Goal: Task Accomplishment & Management: Manage account settings

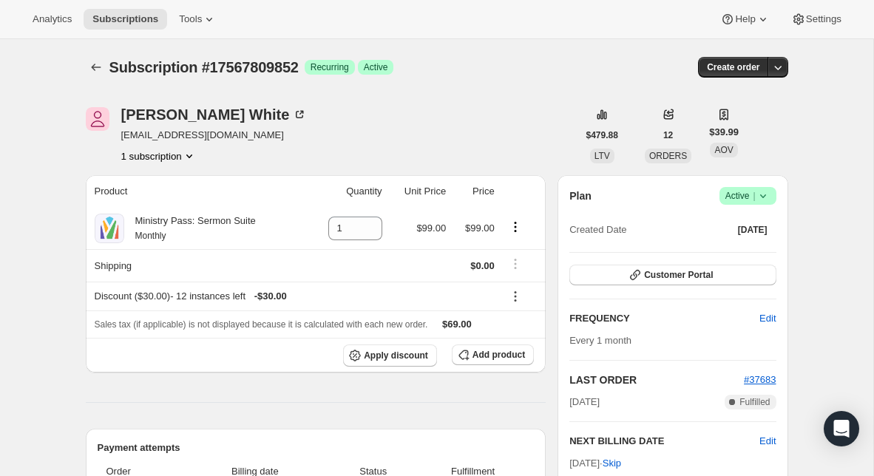
scroll to position [32, 0]
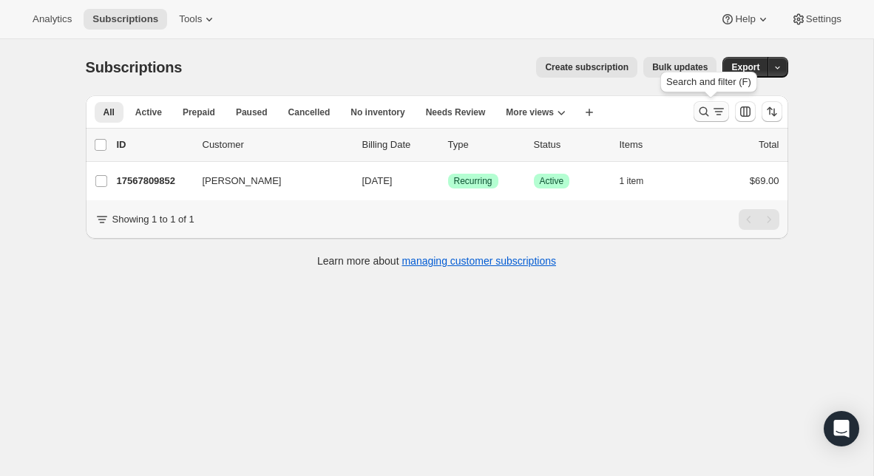
click at [699, 111] on icon "Search and filter results" at bounding box center [704, 111] width 15 height 15
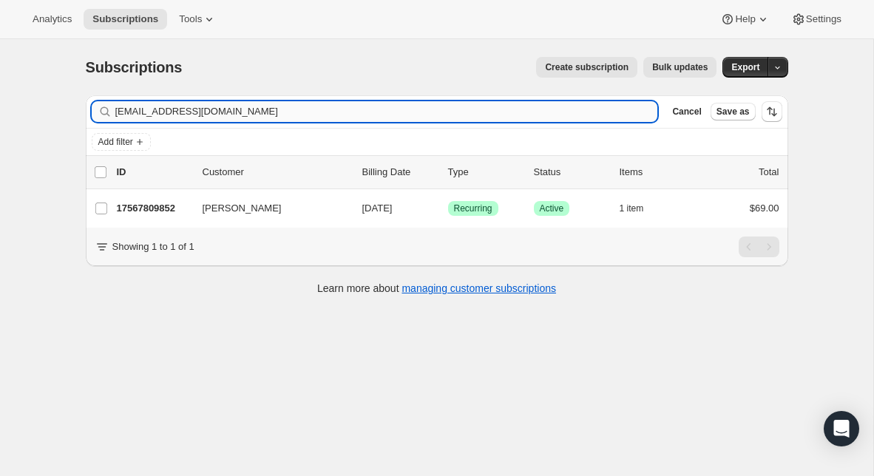
click at [333, 114] on input "jewhite1999@gmail.com" at bounding box center [386, 111] width 543 height 21
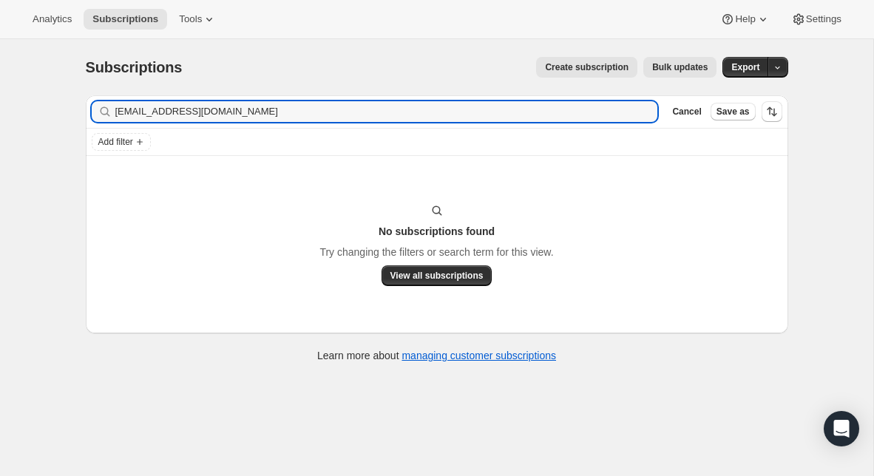
type input "[EMAIL_ADDRESS][DOMAIN_NAME]"
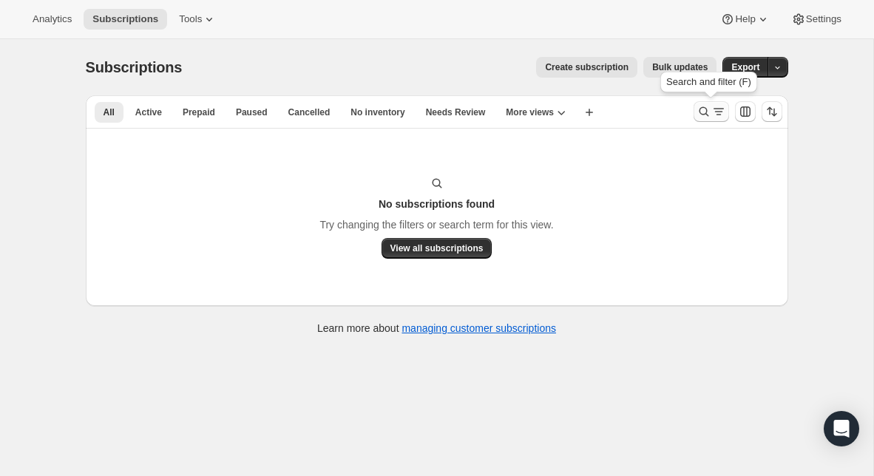
click at [708, 112] on icon "Search and filter results" at bounding box center [704, 111] width 15 height 15
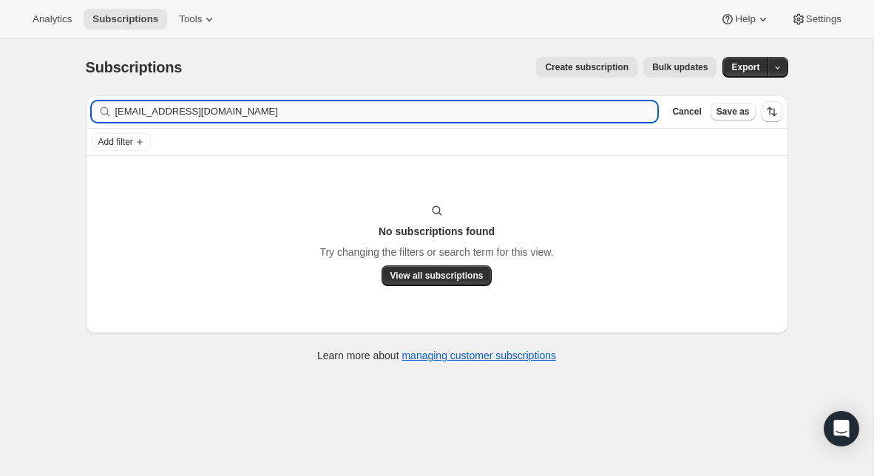
click at [326, 118] on input "[EMAIL_ADDRESS][DOMAIN_NAME]" at bounding box center [386, 111] width 543 height 21
click at [204, 112] on input "[EMAIL_ADDRESS][DOMAIN_NAME]" at bounding box center [386, 111] width 543 height 21
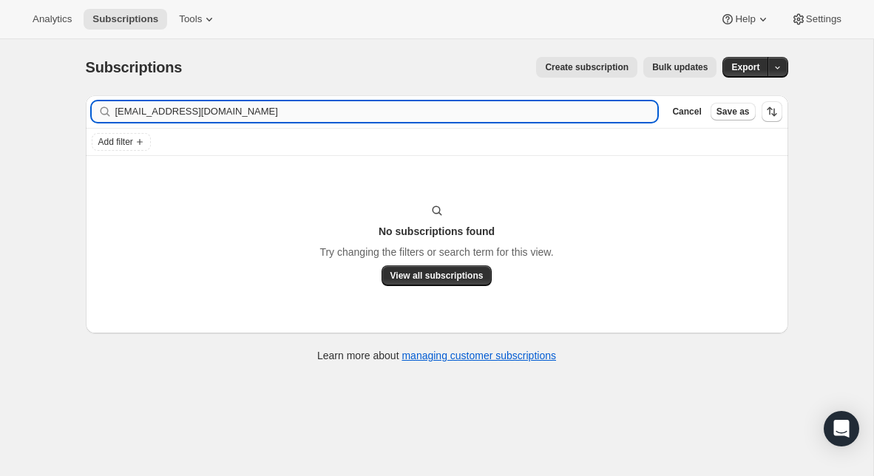
click at [204, 112] on input "[EMAIL_ADDRESS][DOMAIN_NAME]" at bounding box center [386, 111] width 543 height 21
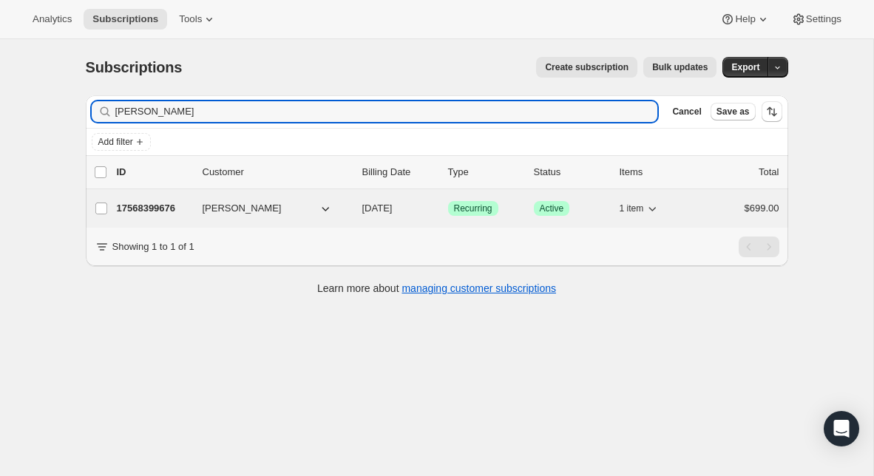
type input "[PERSON_NAME]"
click at [148, 206] on p "17568399676" at bounding box center [154, 208] width 74 height 15
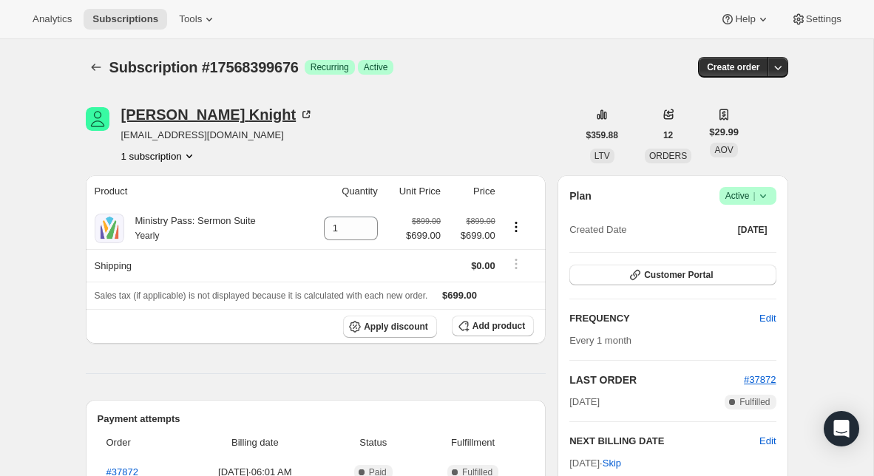
click at [204, 116] on div "[PERSON_NAME]" at bounding box center [217, 114] width 193 height 15
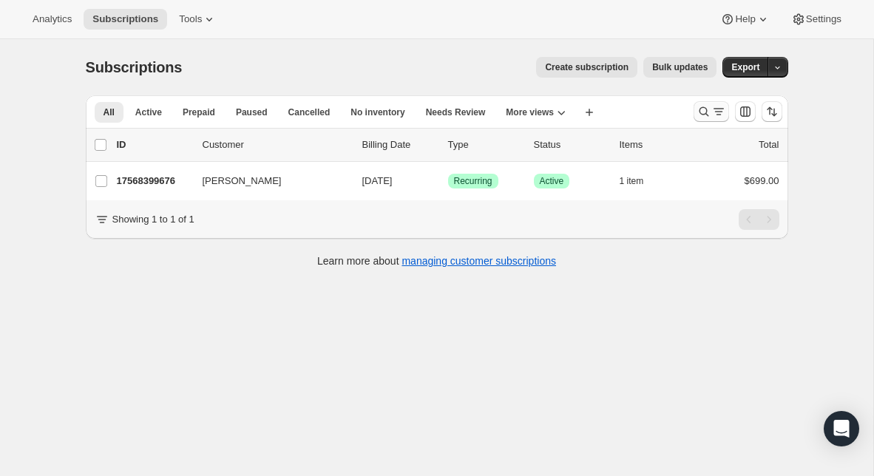
click at [704, 112] on icon "Search and filter results" at bounding box center [704, 111] width 15 height 15
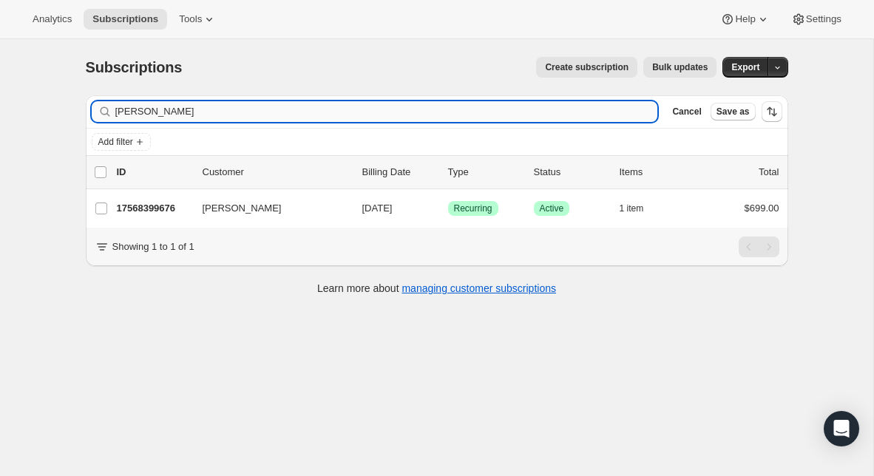
click at [402, 121] on input "[PERSON_NAME]" at bounding box center [386, 111] width 543 height 21
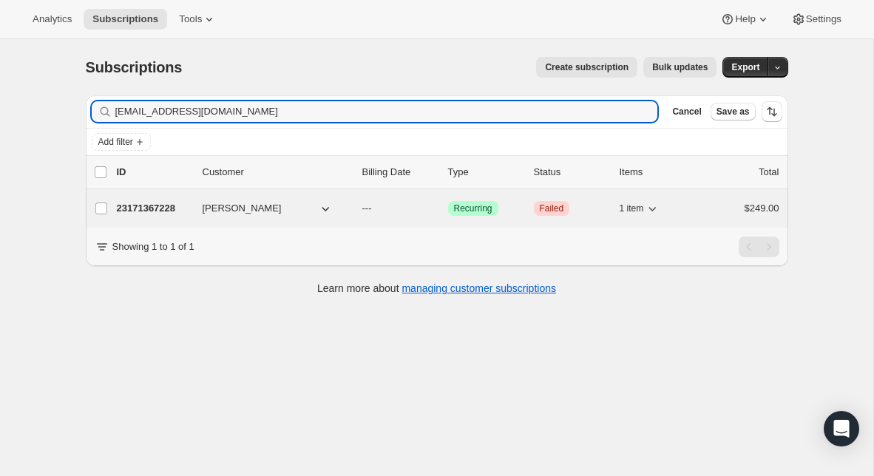
type input "[EMAIL_ADDRESS][DOMAIN_NAME]"
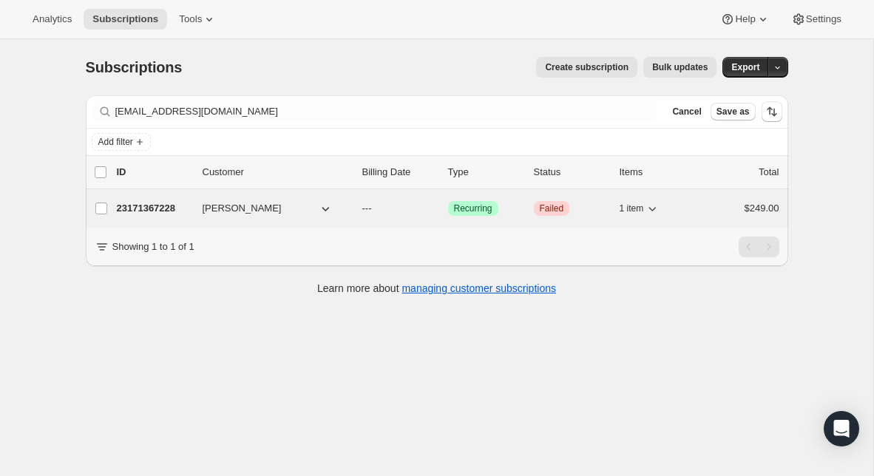
click at [155, 213] on p "23171367228" at bounding box center [154, 208] width 74 height 15
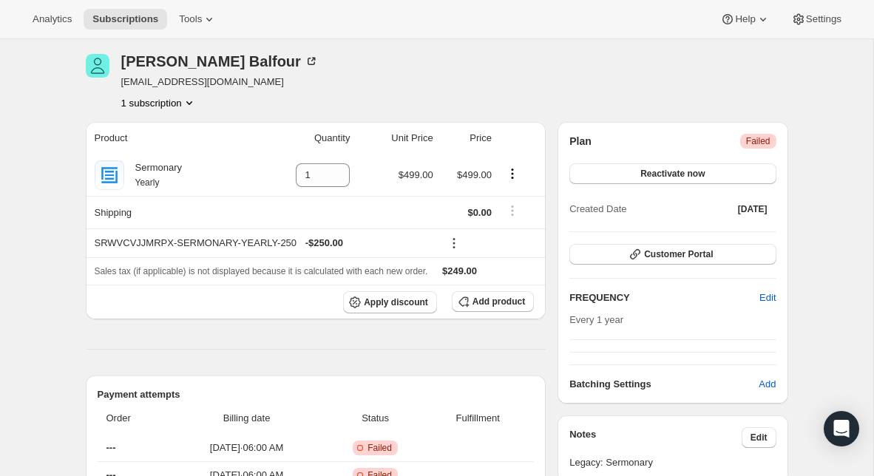
scroll to position [51, 0]
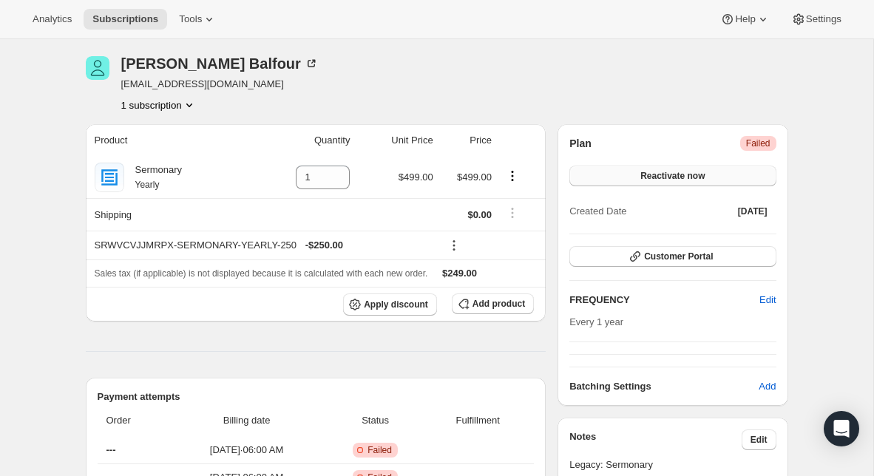
click at [675, 180] on span "Reactivate now" at bounding box center [673, 176] width 64 height 12
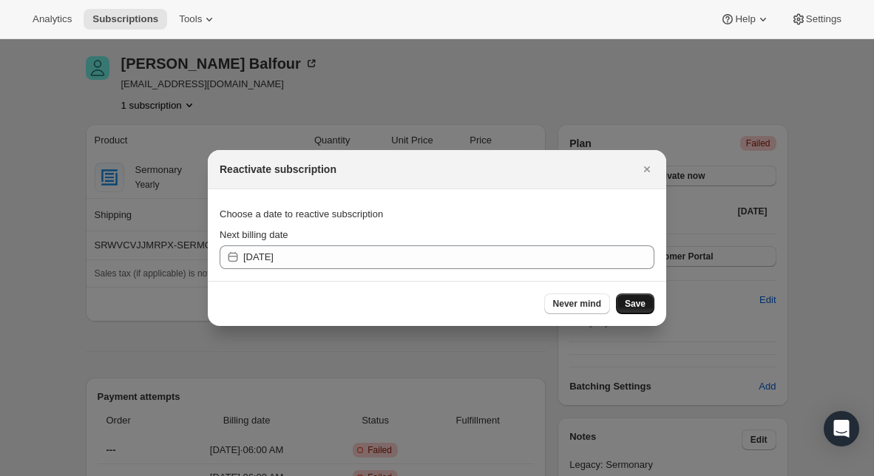
click at [633, 304] on span "Save" at bounding box center [635, 304] width 21 height 12
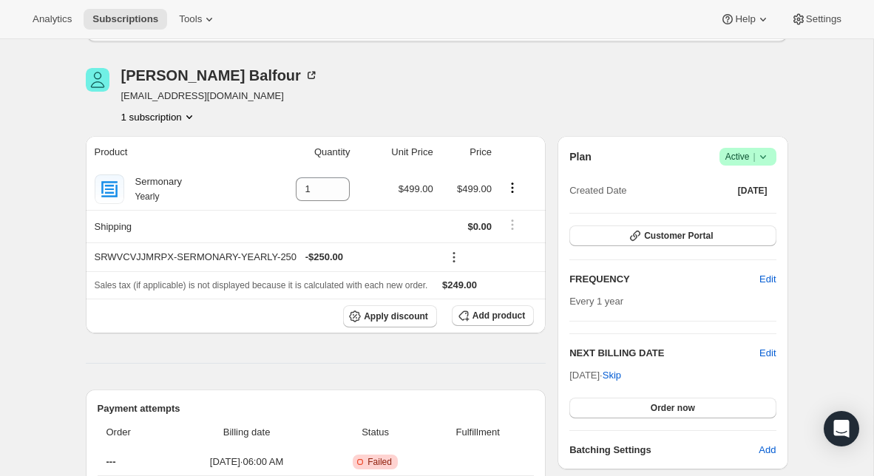
scroll to position [107, 0]
